Goal: Task Accomplishment & Management: Use online tool/utility

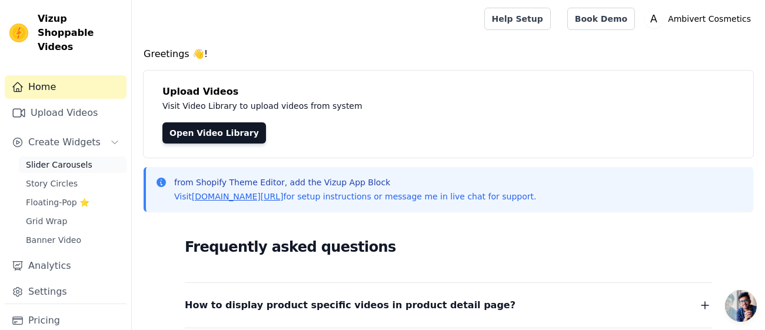
click at [82, 159] on span "Slider Carousels" at bounding box center [59, 165] width 66 height 12
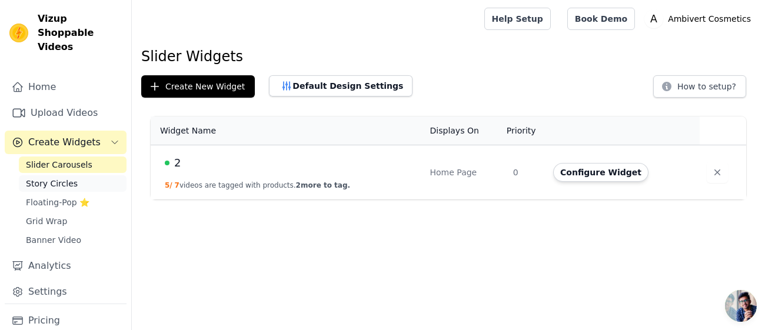
click at [61, 178] on span "Story Circles" at bounding box center [52, 184] width 52 height 12
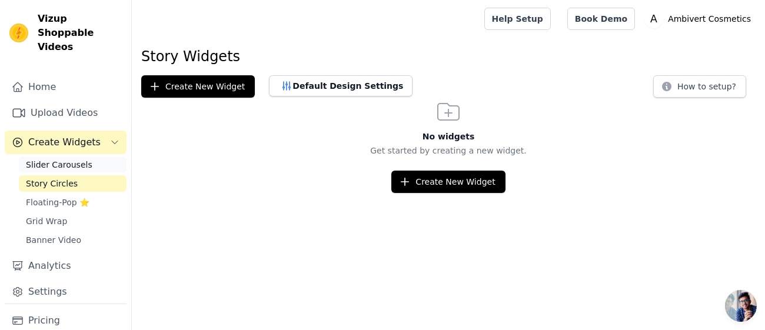
click at [65, 159] on span "Slider Carousels" at bounding box center [59, 165] width 66 height 12
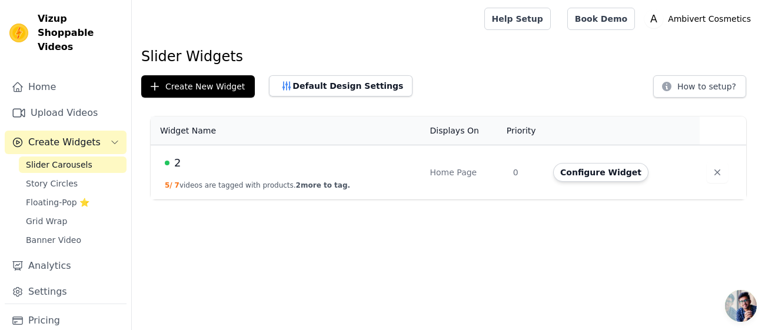
click at [175, 168] on span "2" at bounding box center [177, 163] width 6 height 16
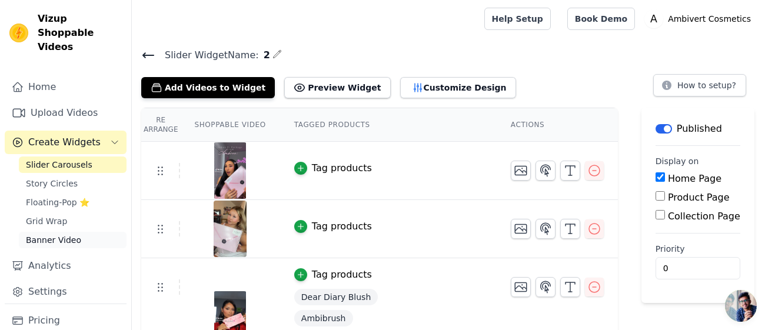
click at [73, 234] on span "Banner Video" at bounding box center [53, 240] width 55 height 12
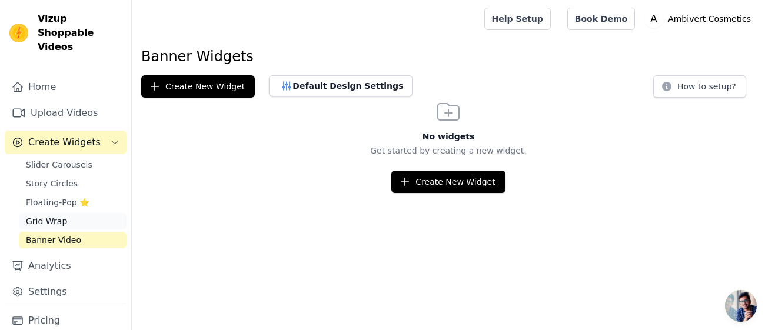
click at [74, 213] on link "Grid Wrap" at bounding box center [73, 221] width 108 height 16
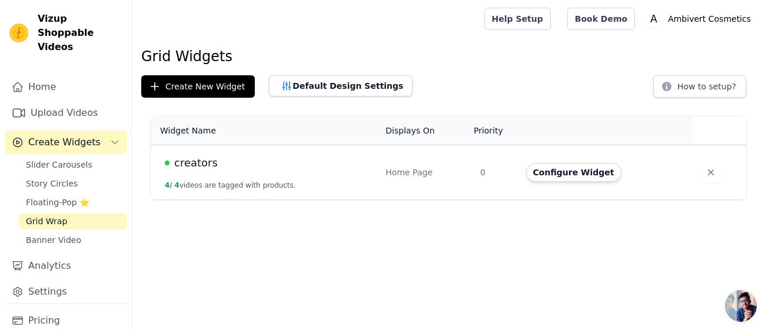
click at [205, 159] on span "creators" at bounding box center [196, 163] width 44 height 16
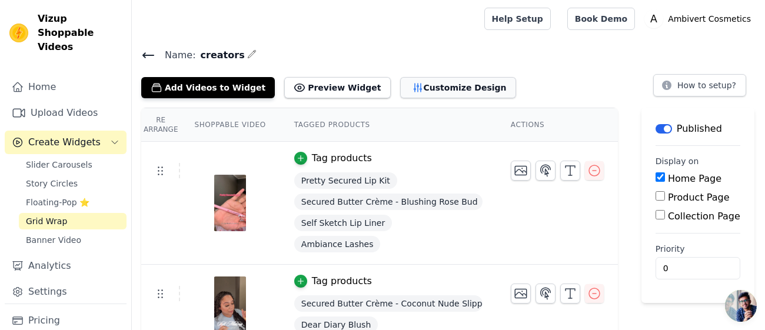
click at [441, 80] on button "Customize Design" at bounding box center [458, 87] width 116 height 21
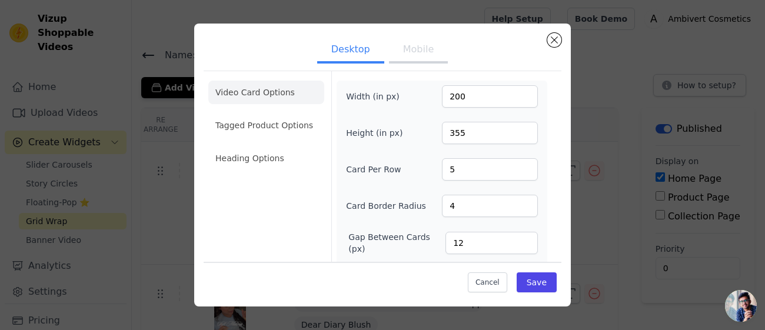
click at [280, 110] on ul "Video Card Options Tagged Product Options Heading Options" at bounding box center [266, 125] width 116 height 99
click at [278, 127] on li "Tagged Product Options" at bounding box center [266, 126] width 116 height 24
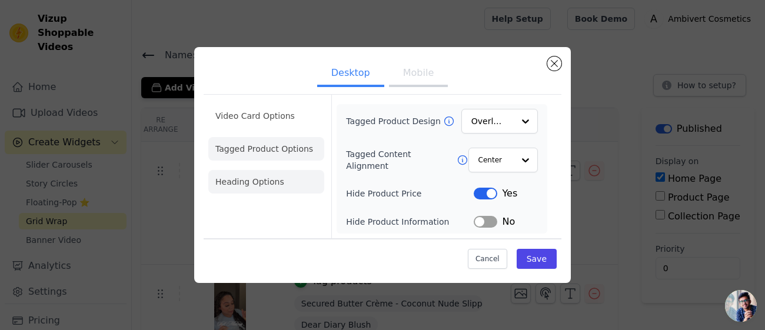
click at [263, 184] on li "Heading Options" at bounding box center [266, 182] width 116 height 24
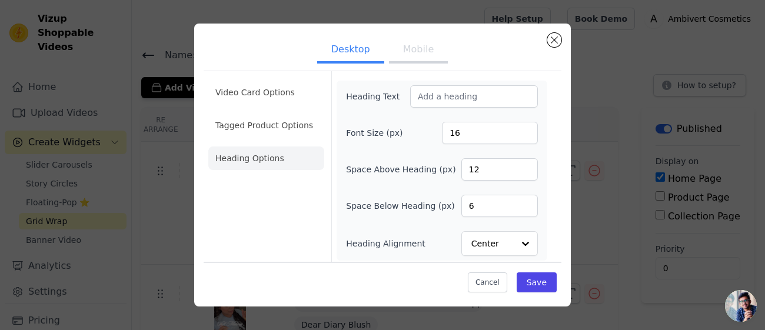
scroll to position [2, 0]
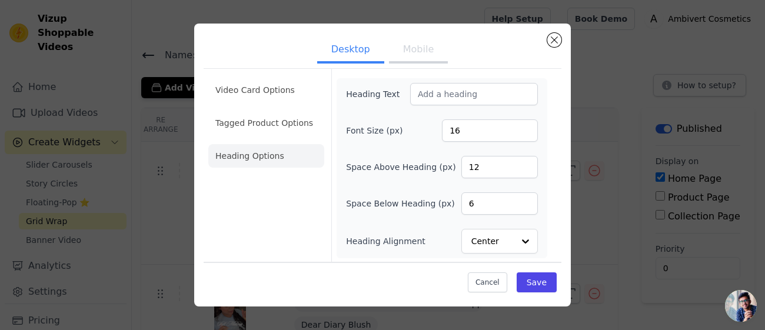
click at [418, 45] on button "Mobile" at bounding box center [418, 51] width 59 height 26
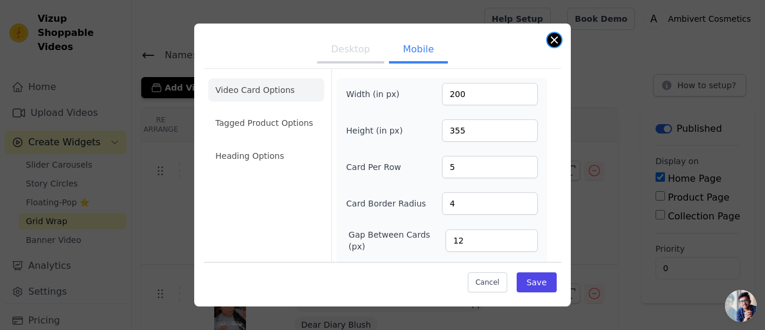
click at [549, 44] on button "Close modal" at bounding box center [554, 40] width 14 height 14
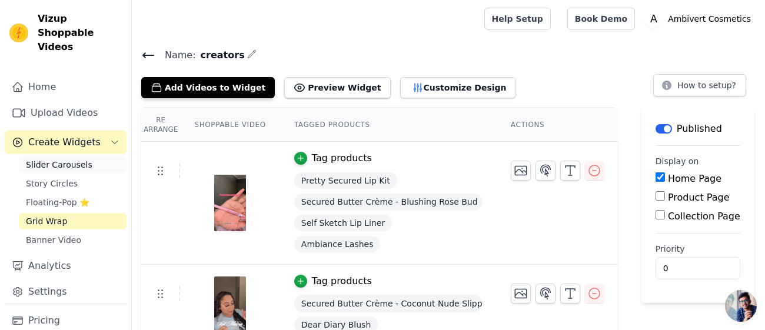
click at [79, 159] on span "Slider Carousels" at bounding box center [59, 165] width 66 height 12
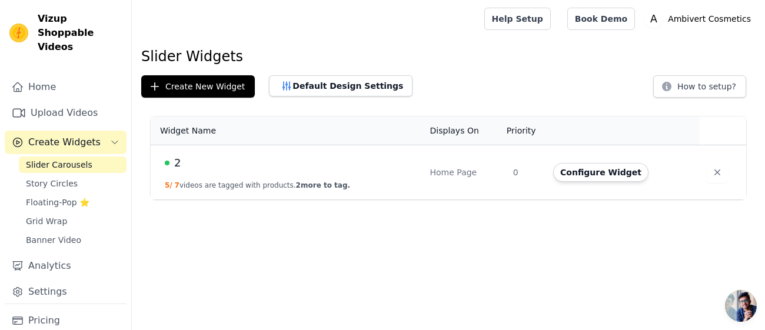
click at [178, 159] on span "2" at bounding box center [177, 163] width 6 height 16
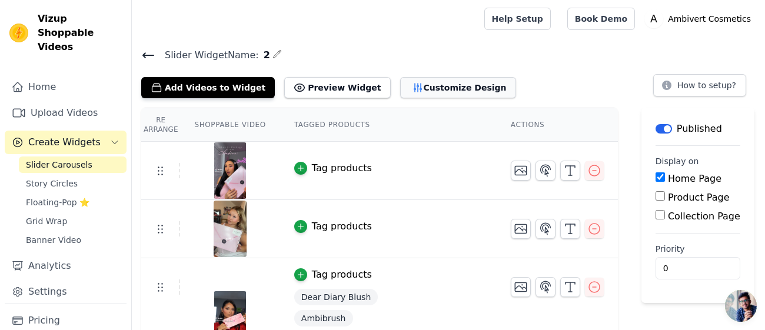
click at [416, 96] on button "Customize Design" at bounding box center [458, 87] width 116 height 21
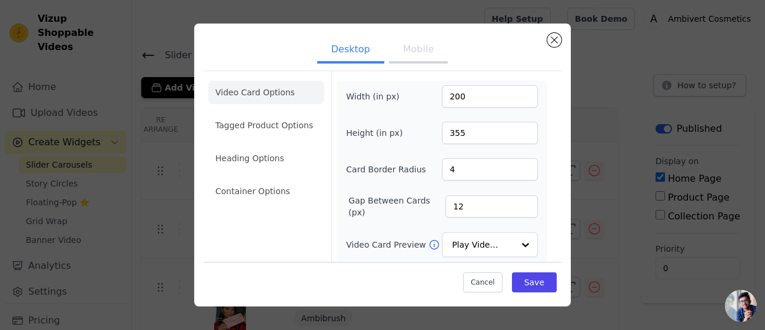
click at [401, 53] on button "Mobile" at bounding box center [418, 51] width 59 height 26
click at [257, 178] on ul "Video Card Options Tagged Product Options Heading Options Container Options" at bounding box center [266, 142] width 116 height 132
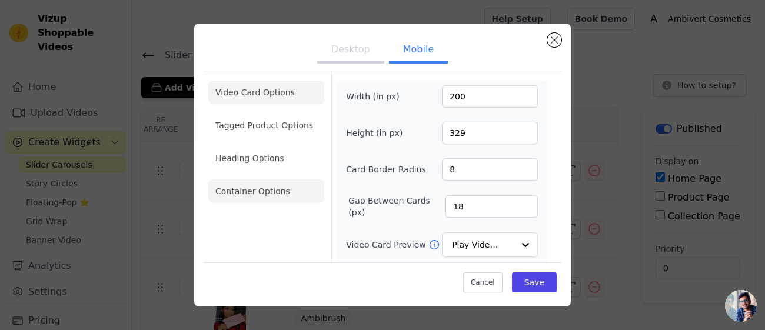
click at [256, 181] on li "Container Options" at bounding box center [266, 191] width 116 height 24
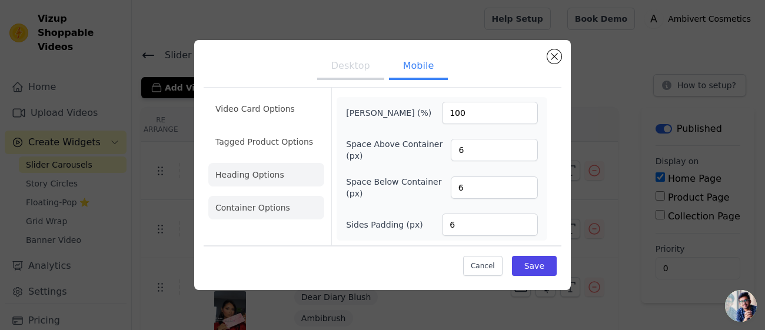
click at [261, 171] on li "Heading Options" at bounding box center [266, 175] width 116 height 24
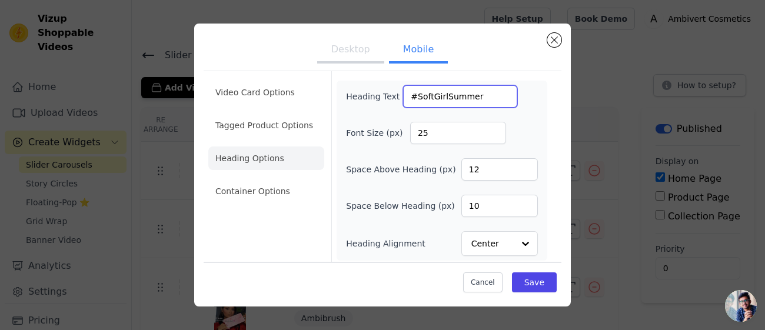
drag, startPoint x: 488, startPoint y: 97, endPoint x: 330, endPoint y: 87, distance: 158.5
click at [330, 87] on div "Video Card Options Tagged Product Options Heading Options Container Options Hea…" at bounding box center [383, 168] width 358 height 195
type input "#"
type input "Balanced Girl Fall"
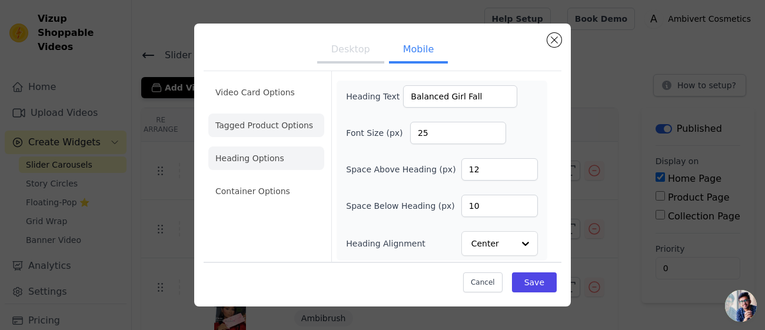
click at [292, 135] on li "Tagged Product Options" at bounding box center [266, 126] width 116 height 24
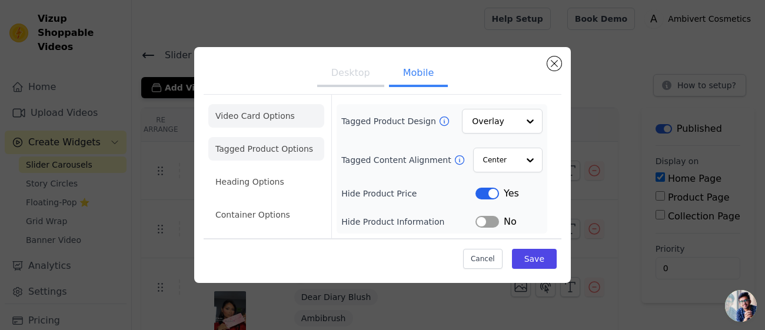
click at [282, 121] on li "Video Card Options" at bounding box center [266, 116] width 116 height 24
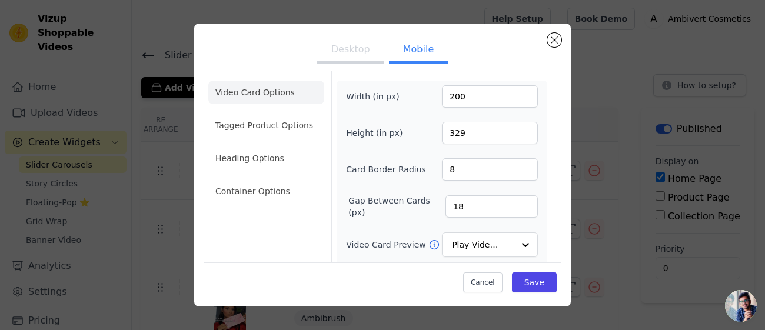
click at [353, 55] on button "Desktop" at bounding box center [350, 51] width 67 height 26
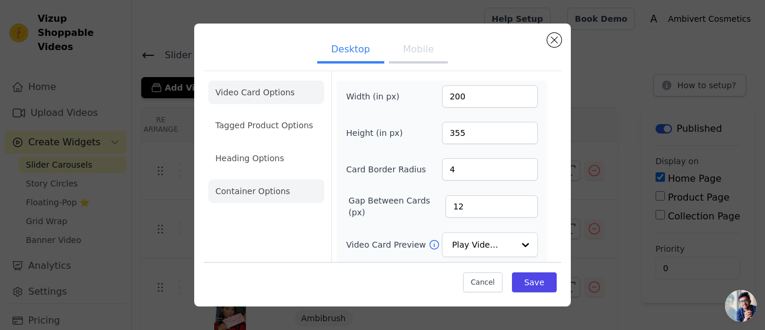
click at [265, 193] on li "Container Options" at bounding box center [266, 191] width 116 height 24
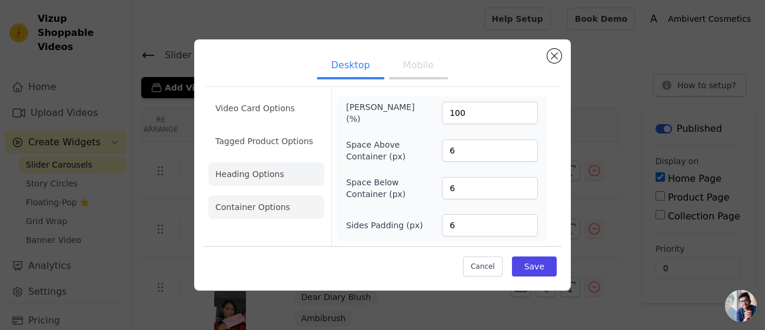
click at [266, 173] on li "Heading Options" at bounding box center [266, 174] width 116 height 24
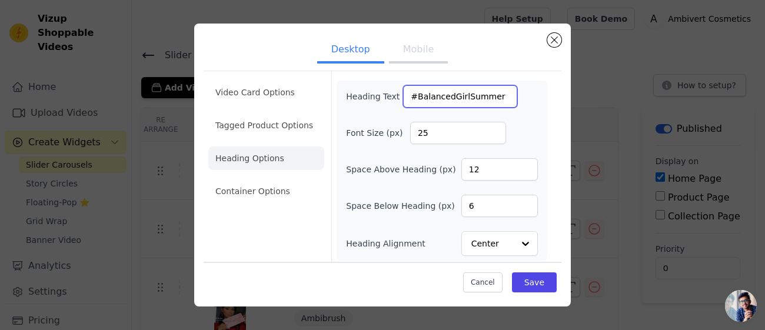
drag, startPoint x: 508, startPoint y: 91, endPoint x: 368, endPoint y: 91, distance: 140.6
click at [368, 91] on div "Heading Text #BalancedGirlSummer" at bounding box center [431, 96] width 171 height 22
type input "Balanced Girl Fall"
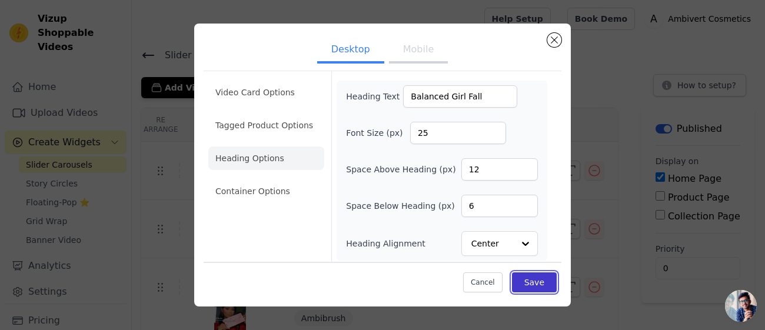
click at [539, 291] on button "Save" at bounding box center [534, 282] width 45 height 20
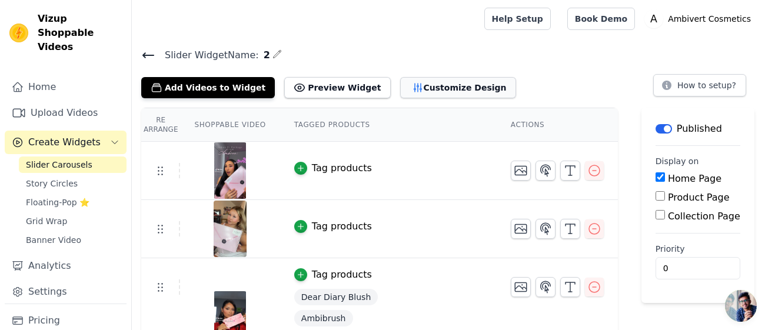
click at [435, 82] on button "Customize Design" at bounding box center [458, 87] width 116 height 21
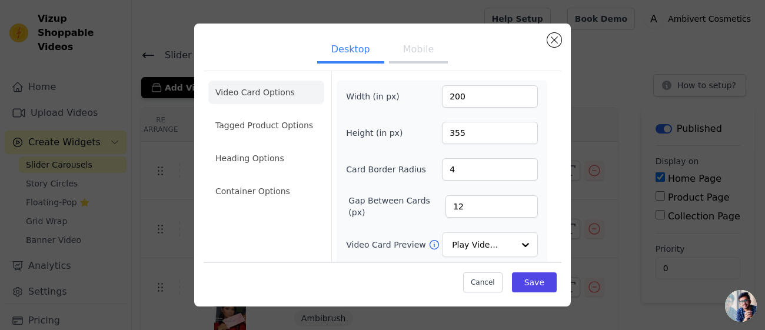
click at [276, 138] on ul "Video Card Options Tagged Product Options Heading Options Container Options" at bounding box center [266, 142] width 116 height 132
click at [273, 152] on li "Heading Options" at bounding box center [266, 158] width 116 height 24
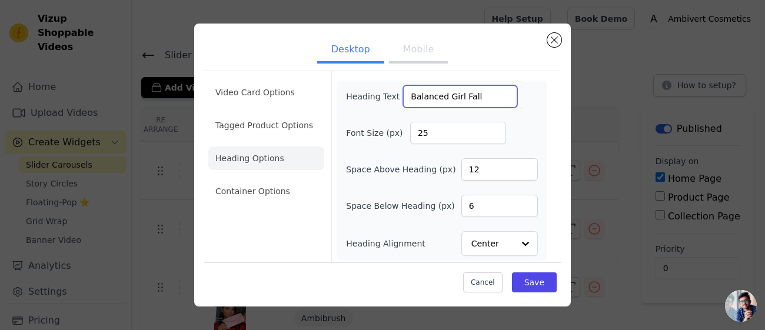
click at [486, 99] on input "Balanced Girl Fall" at bounding box center [460, 96] width 114 height 22
paste input "ᢉ𐭩"
type input "Balanced Girl Fall ᢉ𐭩"
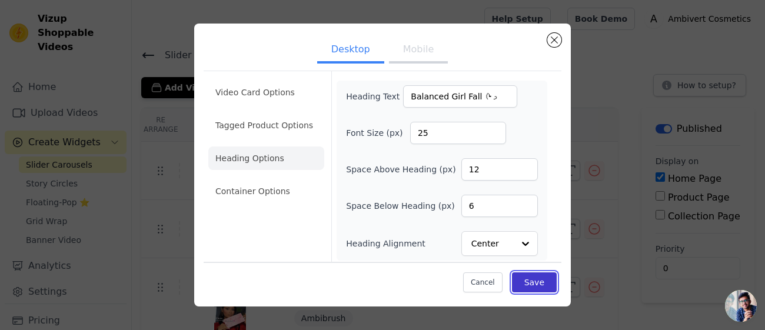
click at [527, 273] on button "Save" at bounding box center [534, 282] width 45 height 20
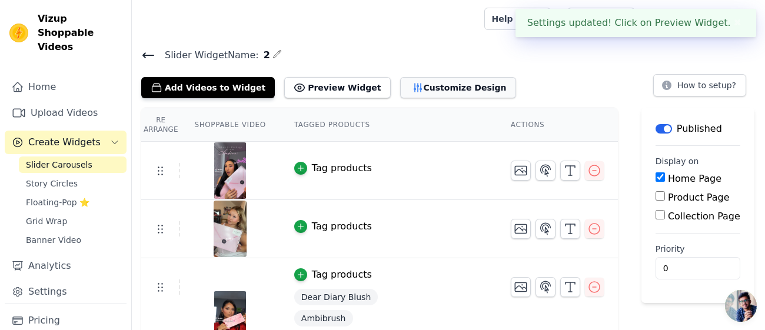
click at [428, 94] on button "Customize Design" at bounding box center [458, 87] width 116 height 21
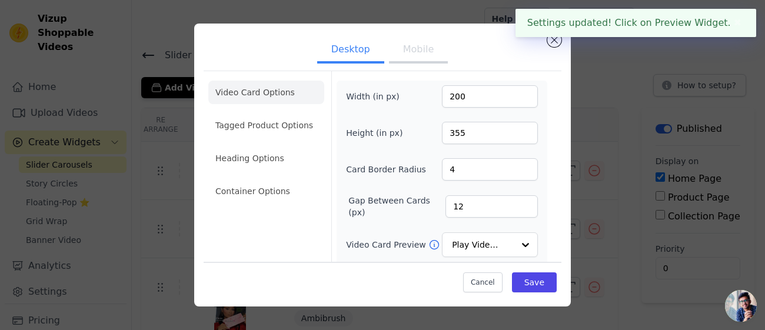
click at [408, 46] on button "Mobile" at bounding box center [418, 51] width 59 height 26
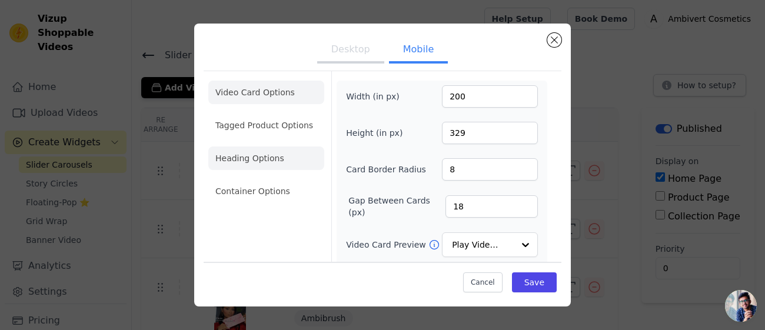
click at [268, 165] on li "Heading Options" at bounding box center [266, 158] width 116 height 24
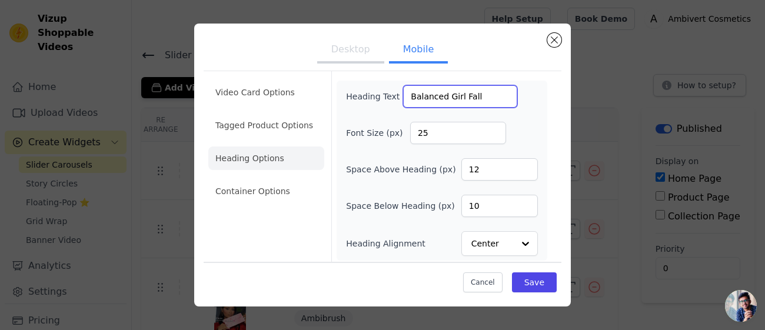
click at [483, 92] on input "Balanced Girl Fall" at bounding box center [460, 96] width 114 height 22
paste input "ᢉ𐭩"
type input "Balanced Girl Fall ᢉ𐭩"
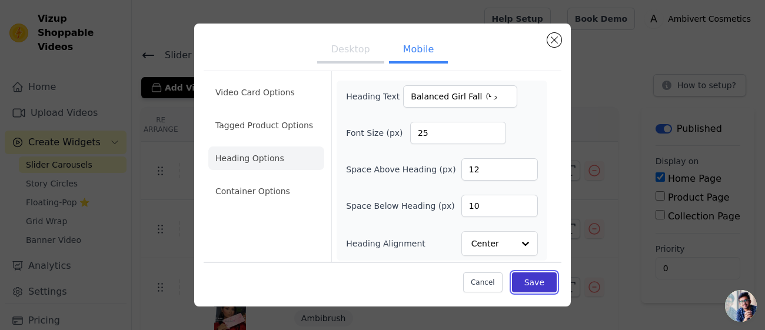
click at [533, 279] on button "Save" at bounding box center [534, 282] width 45 height 20
